Goal: Task Accomplishment & Management: Complete application form

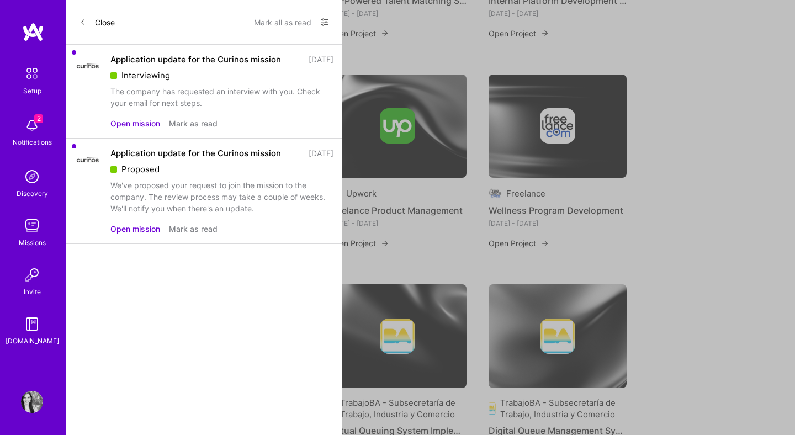
scroll to position [267, 0]
click at [185, 122] on button "Mark as read" at bounding box center [193, 124] width 49 height 12
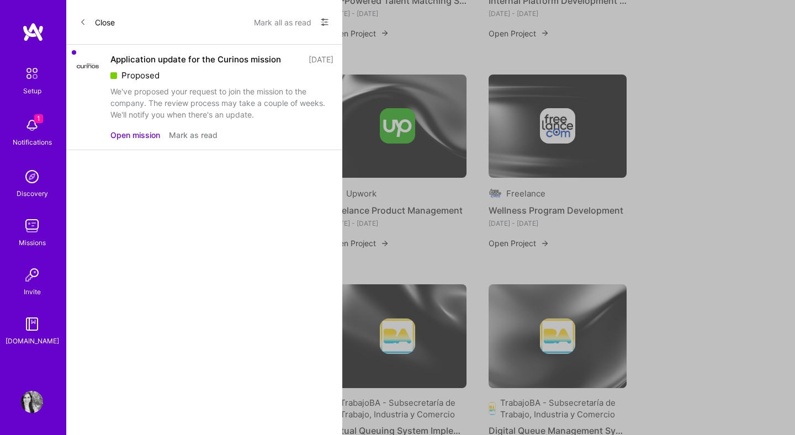
click at [199, 137] on button "Mark as read" at bounding box center [193, 135] width 49 height 12
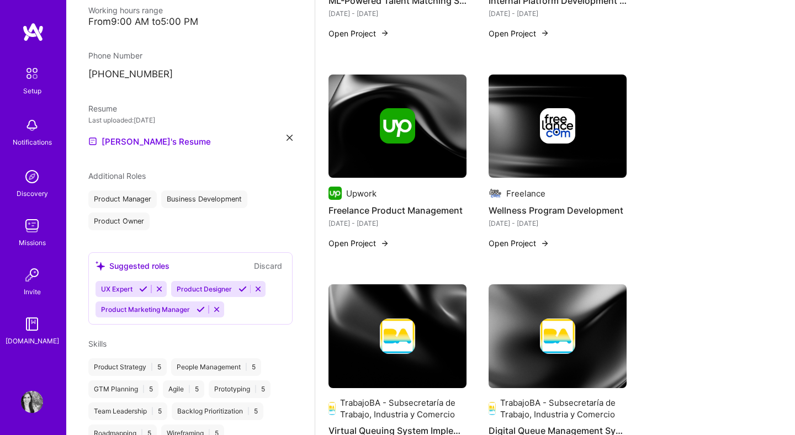
click at [44, 68] on link "Setup" at bounding box center [32, 79] width 68 height 35
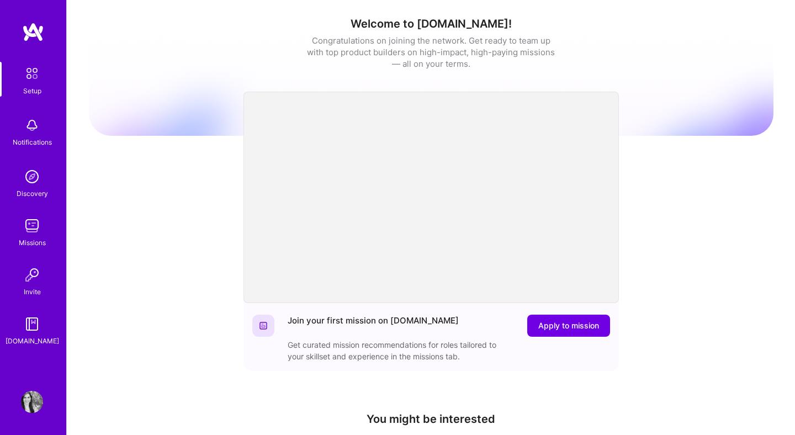
click at [35, 404] on img at bounding box center [32, 402] width 22 height 22
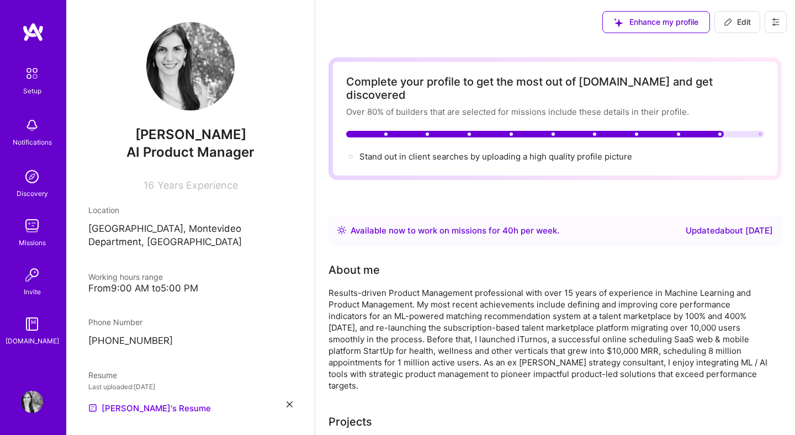
click at [774, 21] on icon at bounding box center [775, 22] width 9 height 9
click at [740, 24] on span "Edit" at bounding box center [736, 22] width 27 height 11
select select "UY"
select select "Right Now"
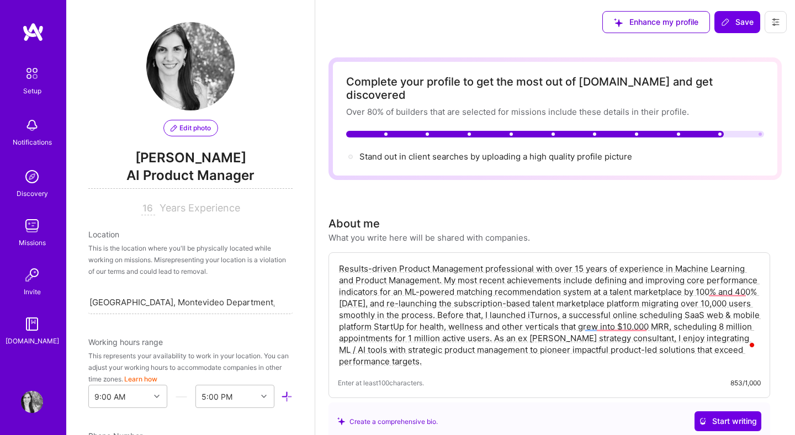
click at [33, 185] on img at bounding box center [32, 177] width 22 height 22
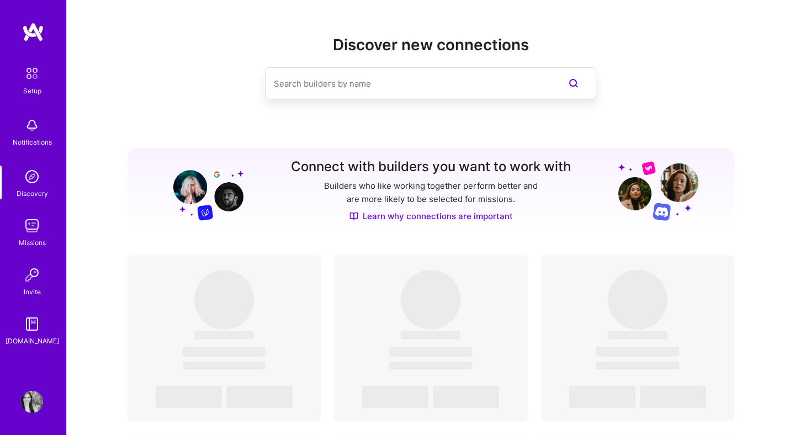
click at [38, 232] on img at bounding box center [32, 226] width 22 height 22
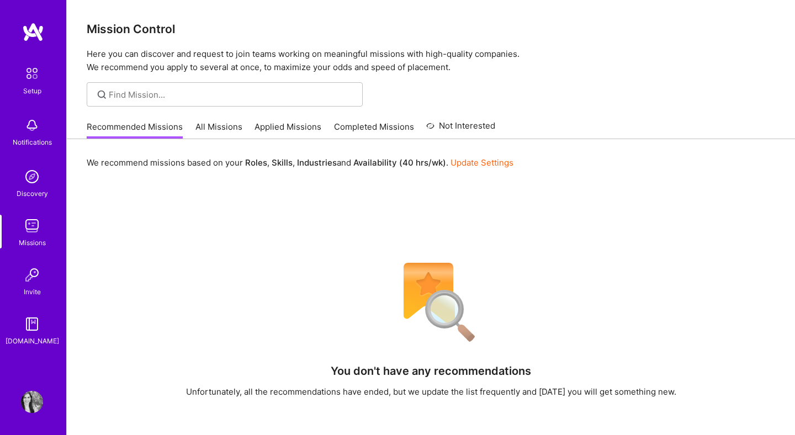
click at [289, 120] on div "Recommended Missions All Missions Applied Missions Completed Missions Not Inter…" at bounding box center [291, 127] width 408 height 24
click at [292, 129] on link "Applied Missions" at bounding box center [287, 130] width 67 height 18
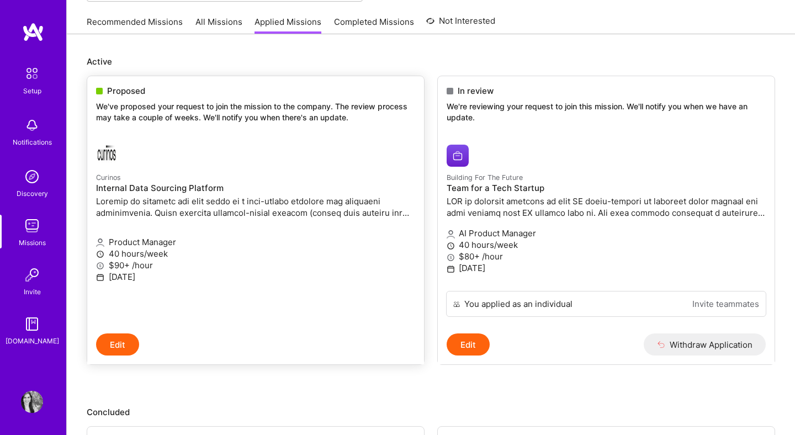
scroll to position [105, 0]
click at [186, 270] on p "October 06, 2025" at bounding box center [255, 276] width 319 height 12
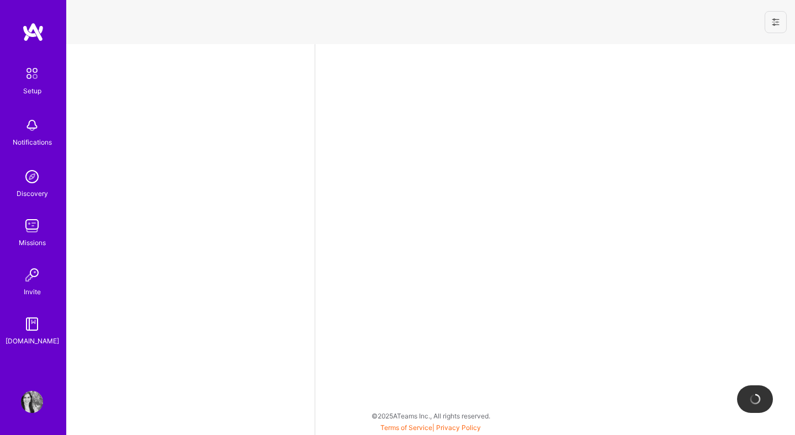
select select "UY"
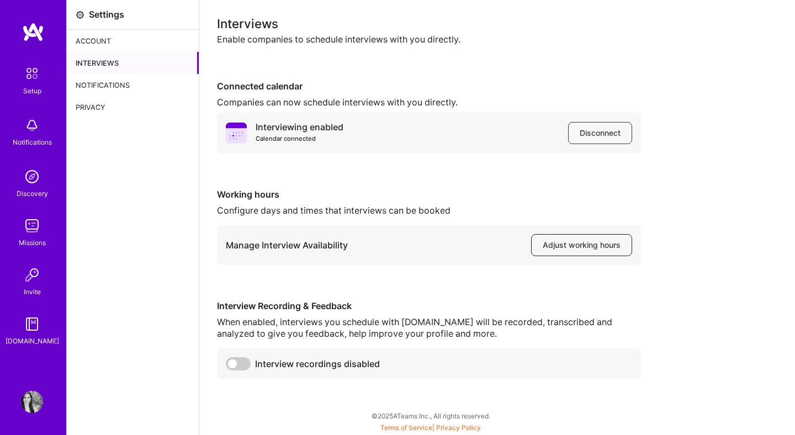
click at [599, 247] on span "Adjust working hours" at bounding box center [581, 244] width 78 height 11
click at [569, 248] on span "Adjust working hours" at bounding box center [581, 244] width 78 height 11
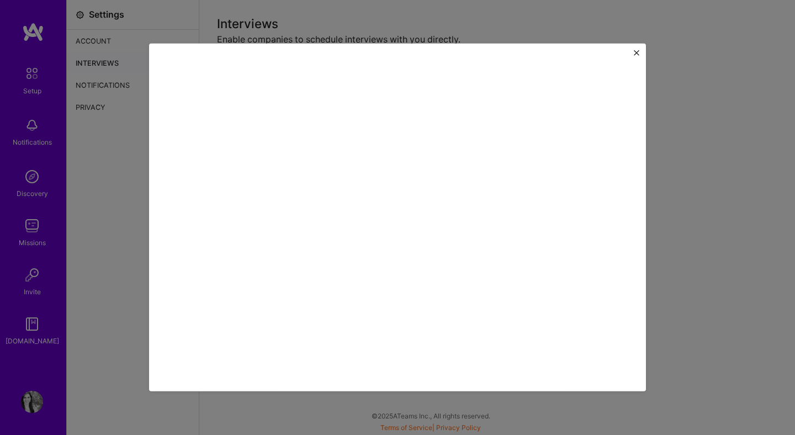
click at [642, 54] on div at bounding box center [397, 218] width 497 height 348
click at [634, 54] on img "Close" at bounding box center [637, 53] width 6 height 6
